Goal: Information Seeking & Learning: Learn about a topic

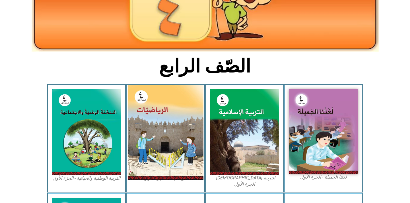
scroll to position [126, 0]
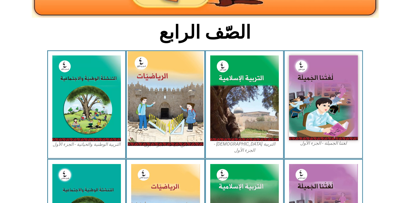
click at [148, 106] on img at bounding box center [166, 98] width 76 height 95
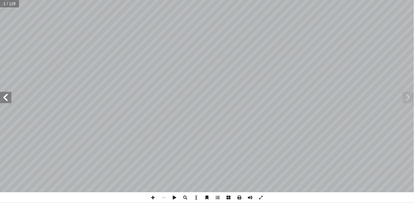
click at [6, 96] on span at bounding box center [5, 97] width 11 height 11
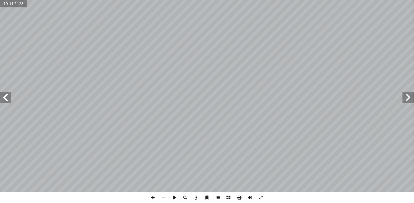
click at [6, 96] on span at bounding box center [5, 97] width 11 height 11
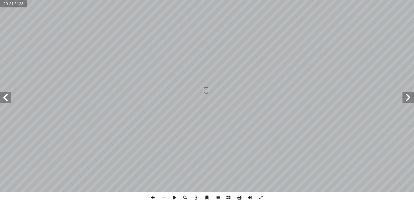
click at [6, 96] on span at bounding box center [5, 97] width 11 height 11
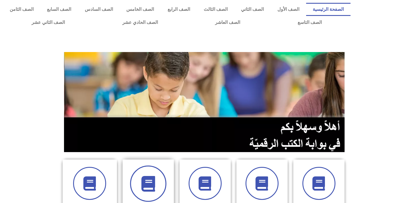
click at [160, 186] on span at bounding box center [148, 184] width 36 height 36
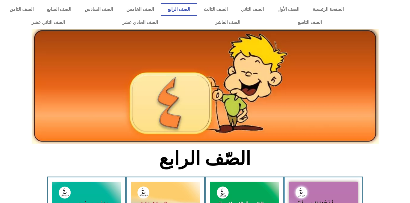
scroll to position [32, 0]
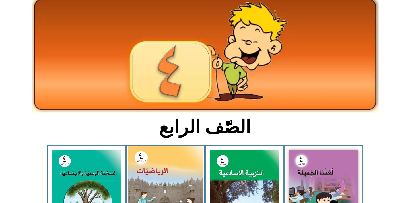
click at [168, 181] on img at bounding box center [166, 193] width 76 height 95
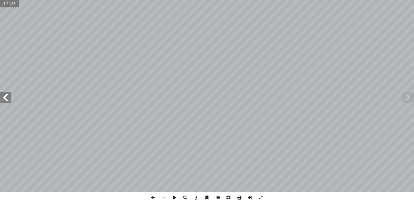
click at [7, 97] on span at bounding box center [5, 97] width 11 height 11
click at [5, 98] on span at bounding box center [5, 97] width 11 height 11
click at [6, 98] on span at bounding box center [5, 97] width 11 height 11
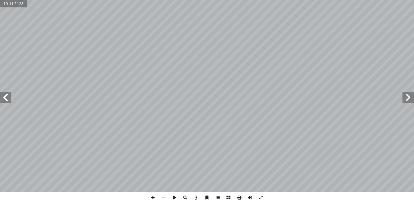
click at [9, 99] on span at bounding box center [5, 97] width 11 height 11
click at [8, 99] on span at bounding box center [5, 97] width 11 height 11
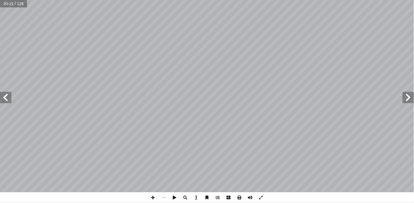
click at [8, 99] on span at bounding box center [5, 97] width 11 height 11
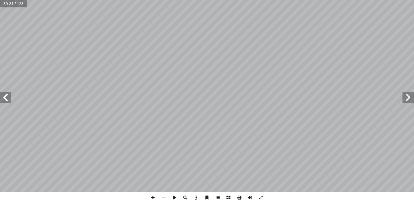
click at [8, 98] on span at bounding box center [5, 97] width 11 height 11
click at [152, 198] on span at bounding box center [153, 197] width 11 height 11
click at [155, 196] on span at bounding box center [153, 197] width 11 height 11
click at [7, 97] on span at bounding box center [5, 97] width 11 height 11
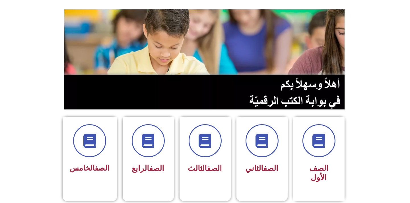
scroll to position [95, 0]
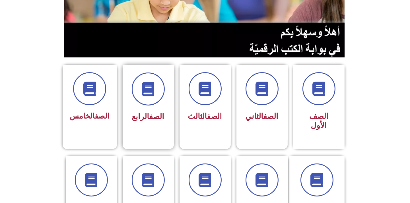
click at [143, 104] on div at bounding box center [148, 89] width 36 height 33
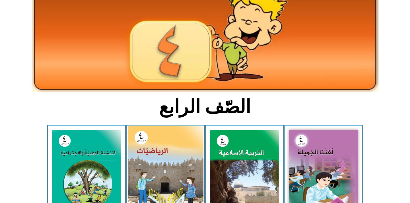
scroll to position [126, 0]
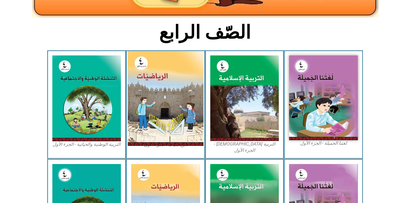
click at [162, 121] on img at bounding box center [166, 98] width 76 height 95
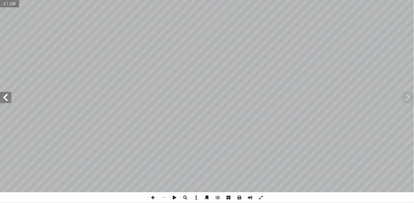
click at [6, 97] on span at bounding box center [5, 97] width 11 height 11
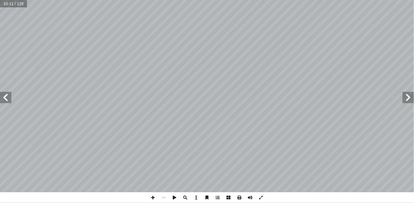
click at [6, 93] on span at bounding box center [5, 97] width 11 height 11
click at [4, 95] on span at bounding box center [5, 97] width 11 height 11
click at [7, 93] on span at bounding box center [5, 97] width 11 height 11
click at [8, 102] on span at bounding box center [5, 97] width 11 height 11
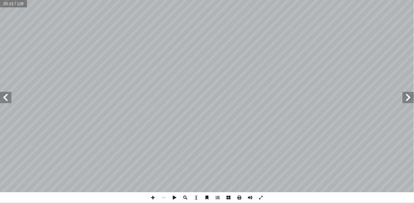
click at [8, 102] on span at bounding box center [5, 97] width 11 height 11
click at [5, 95] on span at bounding box center [5, 97] width 11 height 11
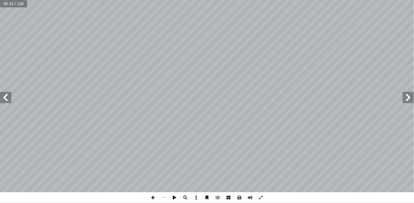
click at [5, 95] on span at bounding box center [5, 97] width 11 height 11
click at [6, 94] on span at bounding box center [5, 97] width 11 height 11
click at [10, 98] on span at bounding box center [5, 97] width 11 height 11
click at [155, 196] on span at bounding box center [153, 197] width 11 height 11
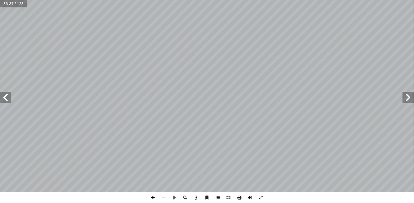
click at [150, 197] on span at bounding box center [153, 197] width 11 height 11
click at [291, 52] on html "الصفحة الرئيسية الصف الأول الصف الثاني الصف الثالث الصف الرابع الصف الخامس الصف…" at bounding box center [207, 26] width 414 height 52
click at [168, 52] on html "الصفحة الرئيسية الصف الأول الصف الثاني الصف الثالث الصف الرابع الصف الخامس الصف…" at bounding box center [207, 26] width 414 height 52
click at [150, 198] on span at bounding box center [153, 197] width 11 height 11
